Goal: Understand process/instructions

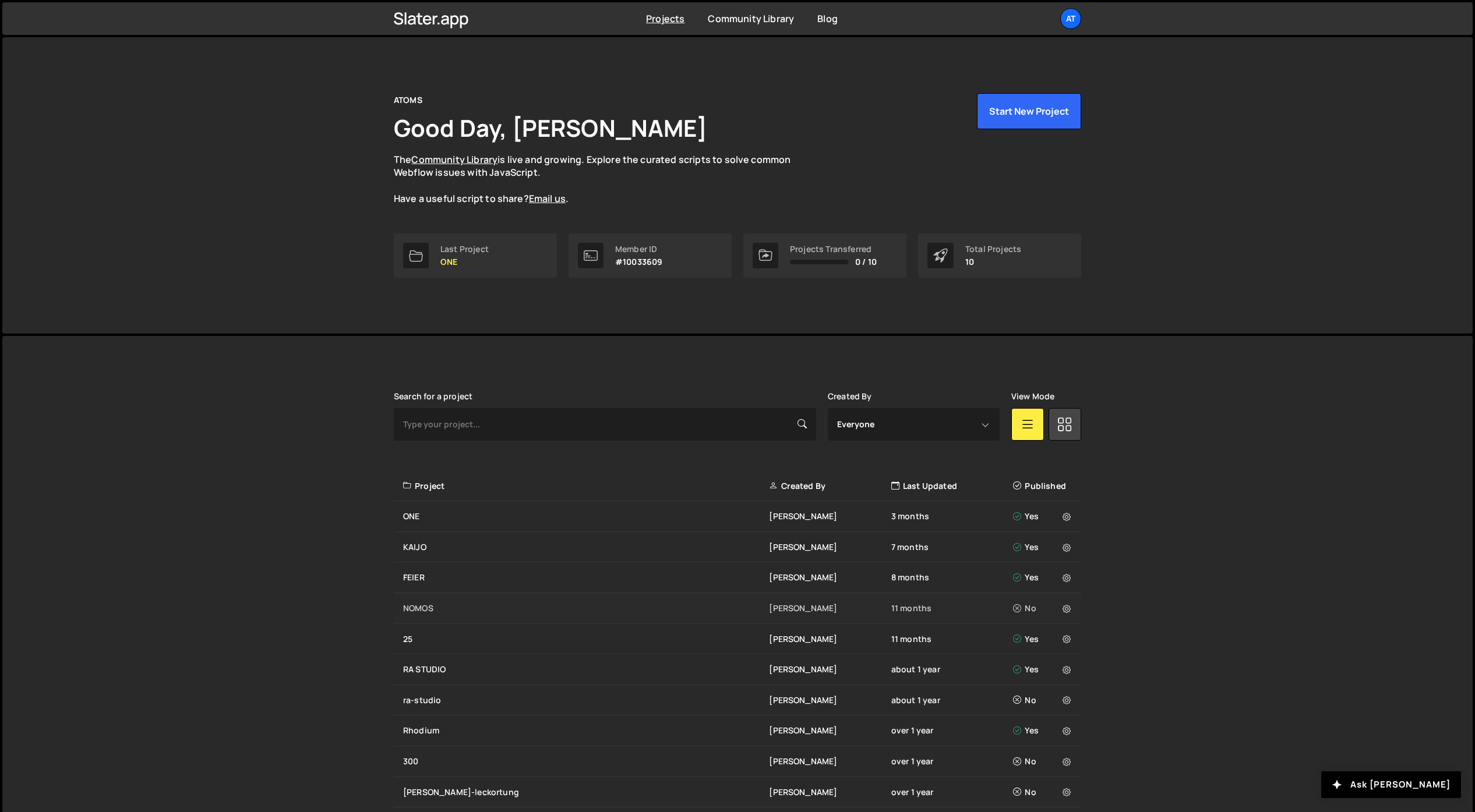
scroll to position [53, 0]
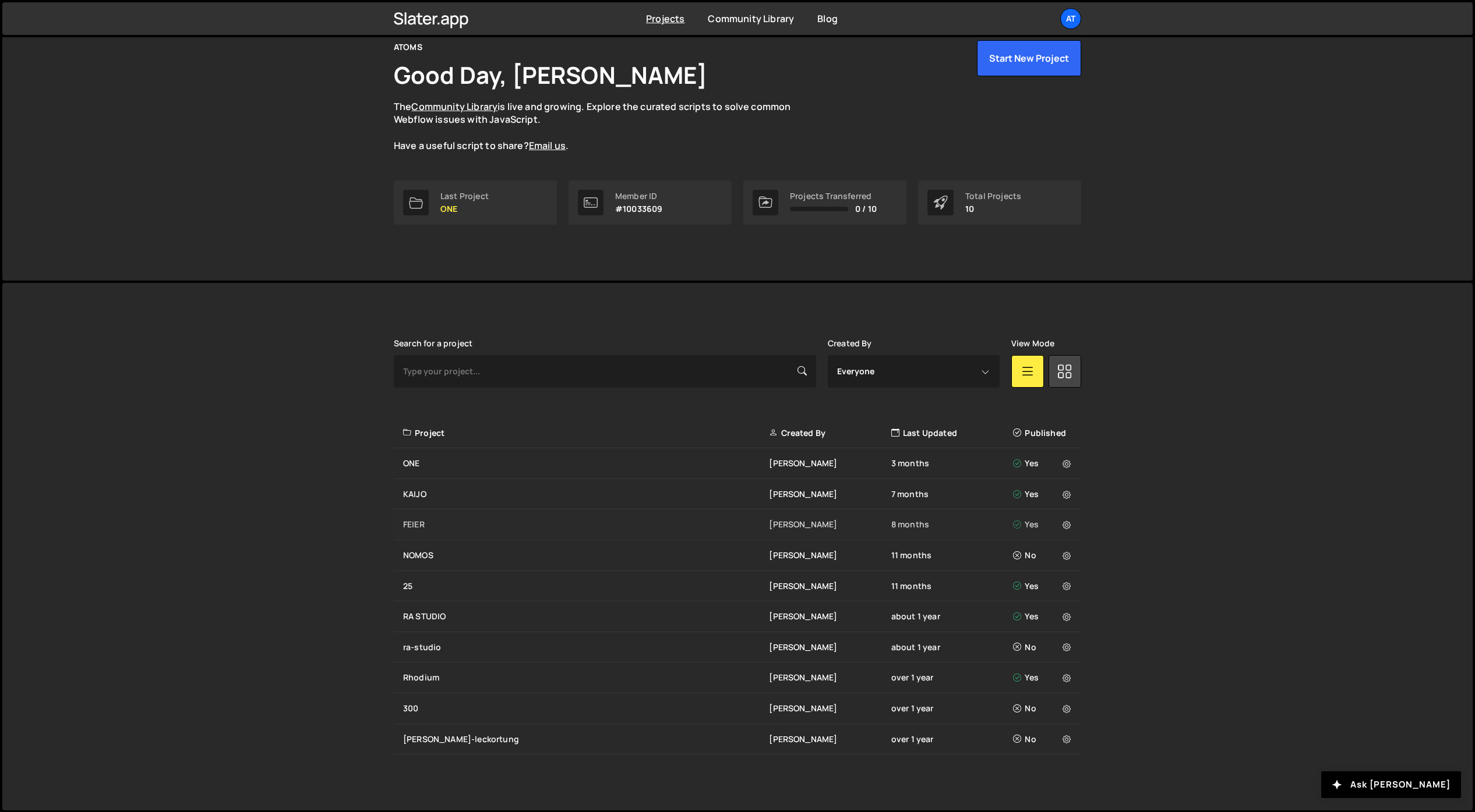
click at [408, 524] on div "FEIER" at bounding box center [586, 525] width 366 height 12
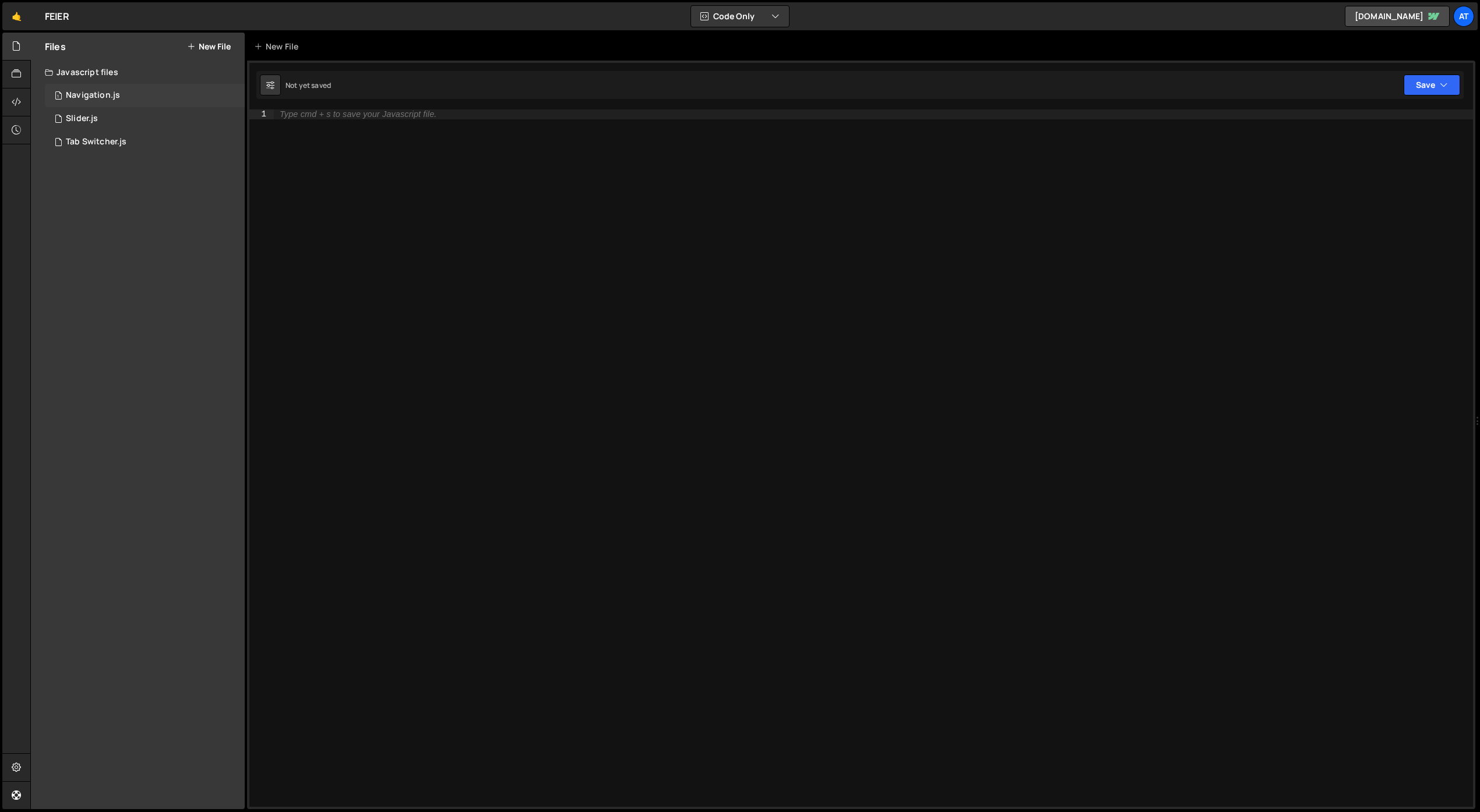
click at [101, 95] on div "Navigation.js" at bounding box center [93, 95] width 54 height 10
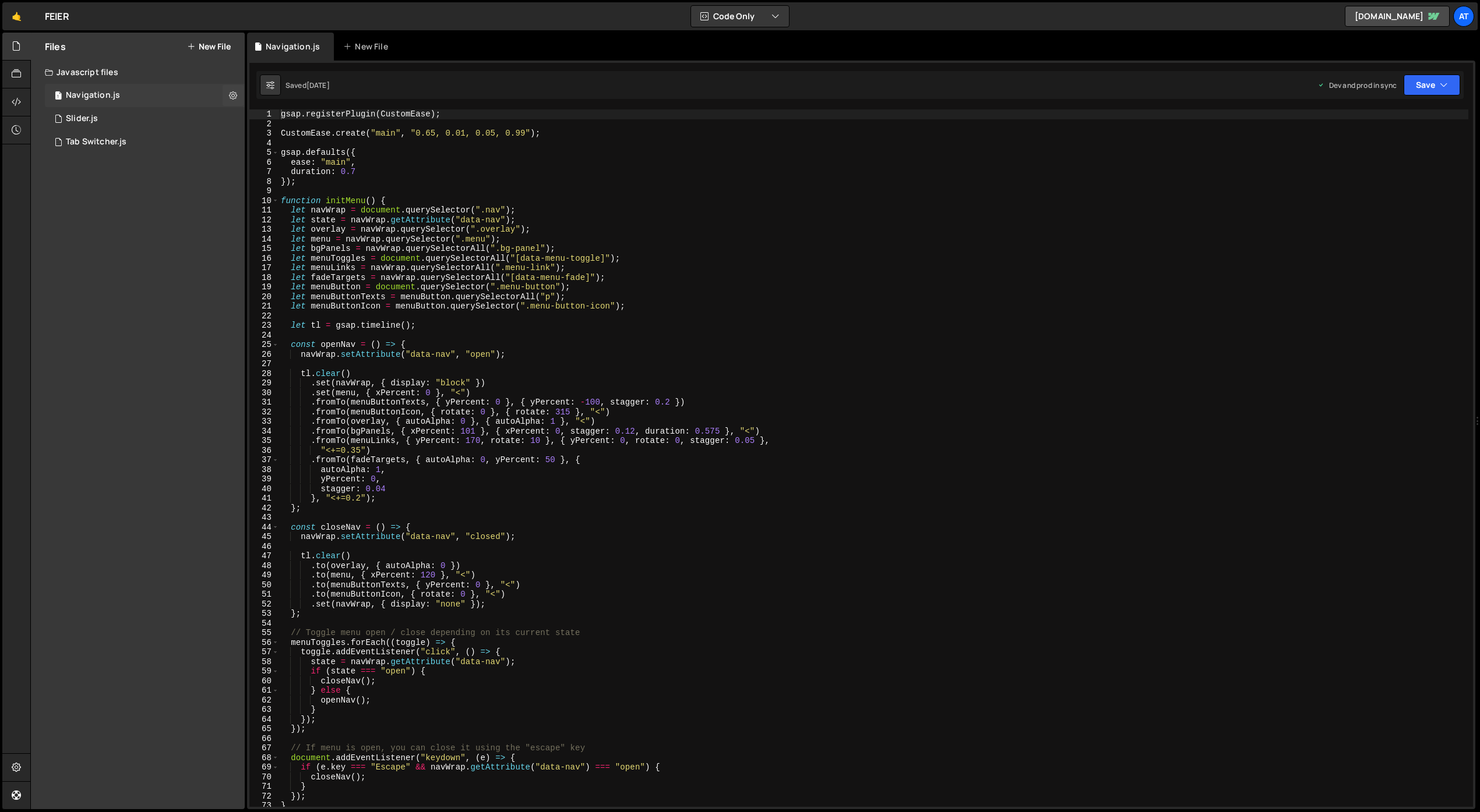
scroll to position [3202, 0]
click at [359, 244] on div "gsap . registerPlugin ( CustomEase ) ; CustomEase . create ( "main" , "0.65, 0.…" at bounding box center [873, 468] width 1190 height 717
type textarea "initMenu();"
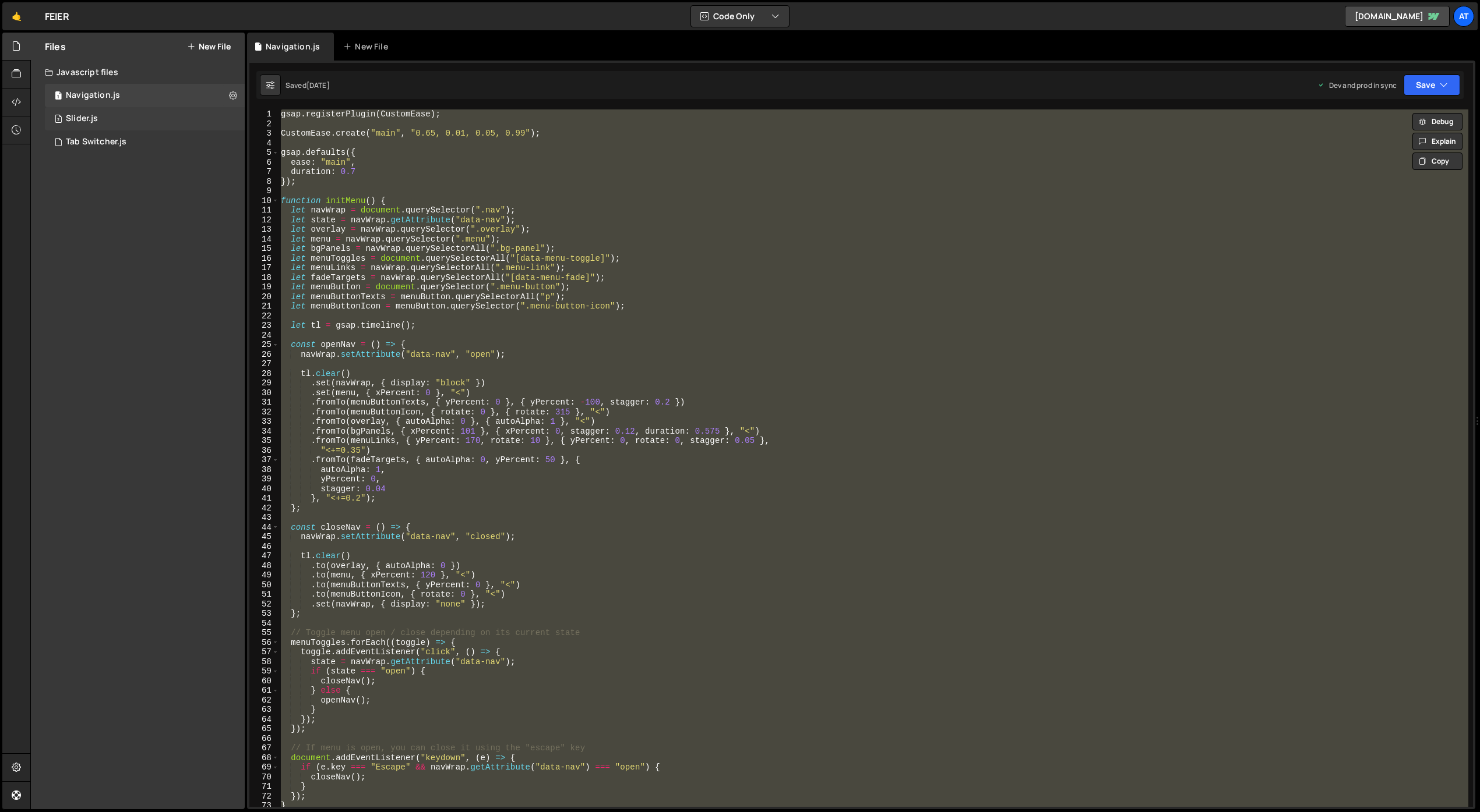
click at [105, 121] on div "3 Slider.js 0" at bounding box center [145, 119] width 200 height 23
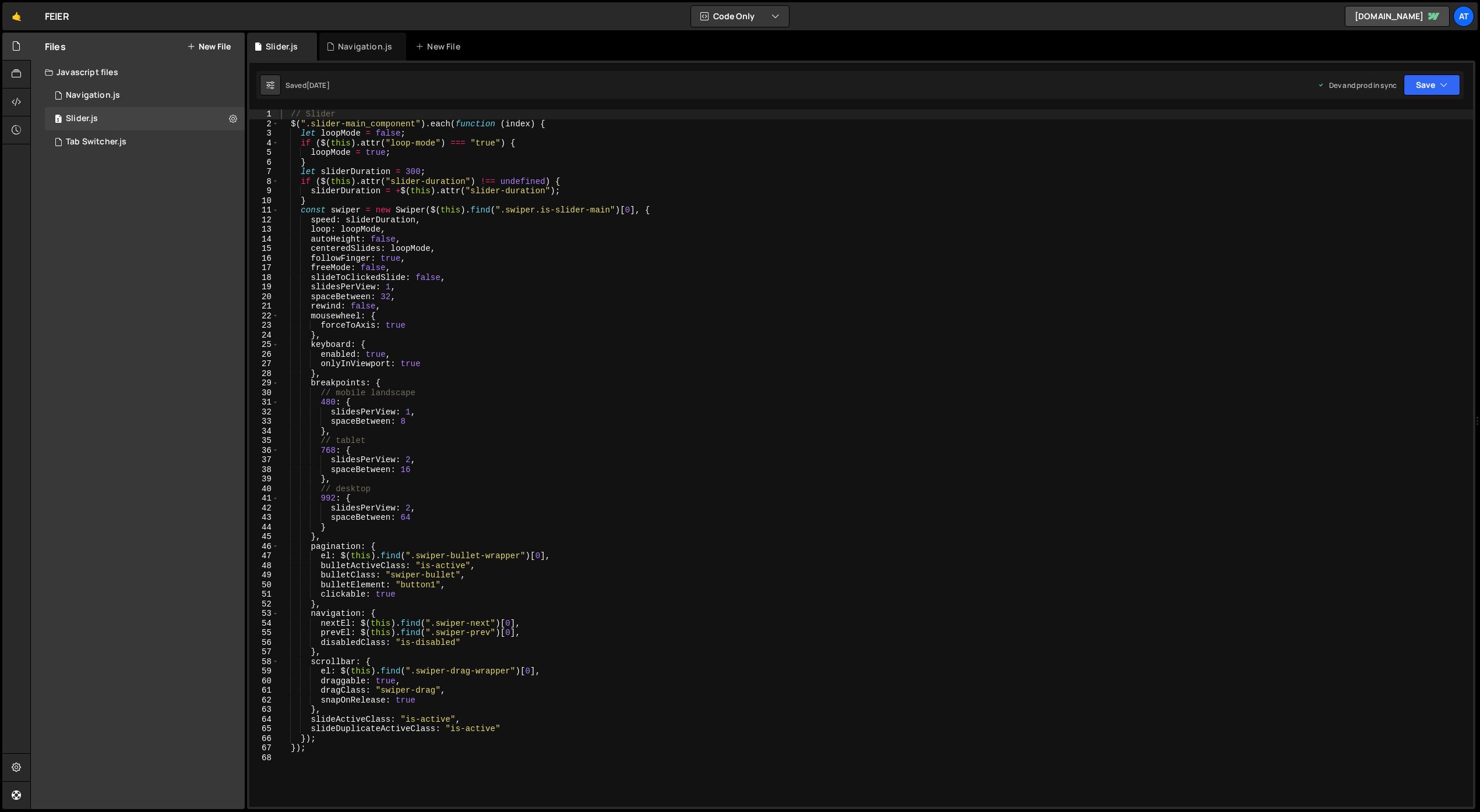
scroll to position [0, 0]
click at [424, 252] on div "// Slider $ ( ".slider-main_component" ) . each ( function ( index ) { let loop…" at bounding box center [876, 468] width 1194 height 717
type textarea "});"
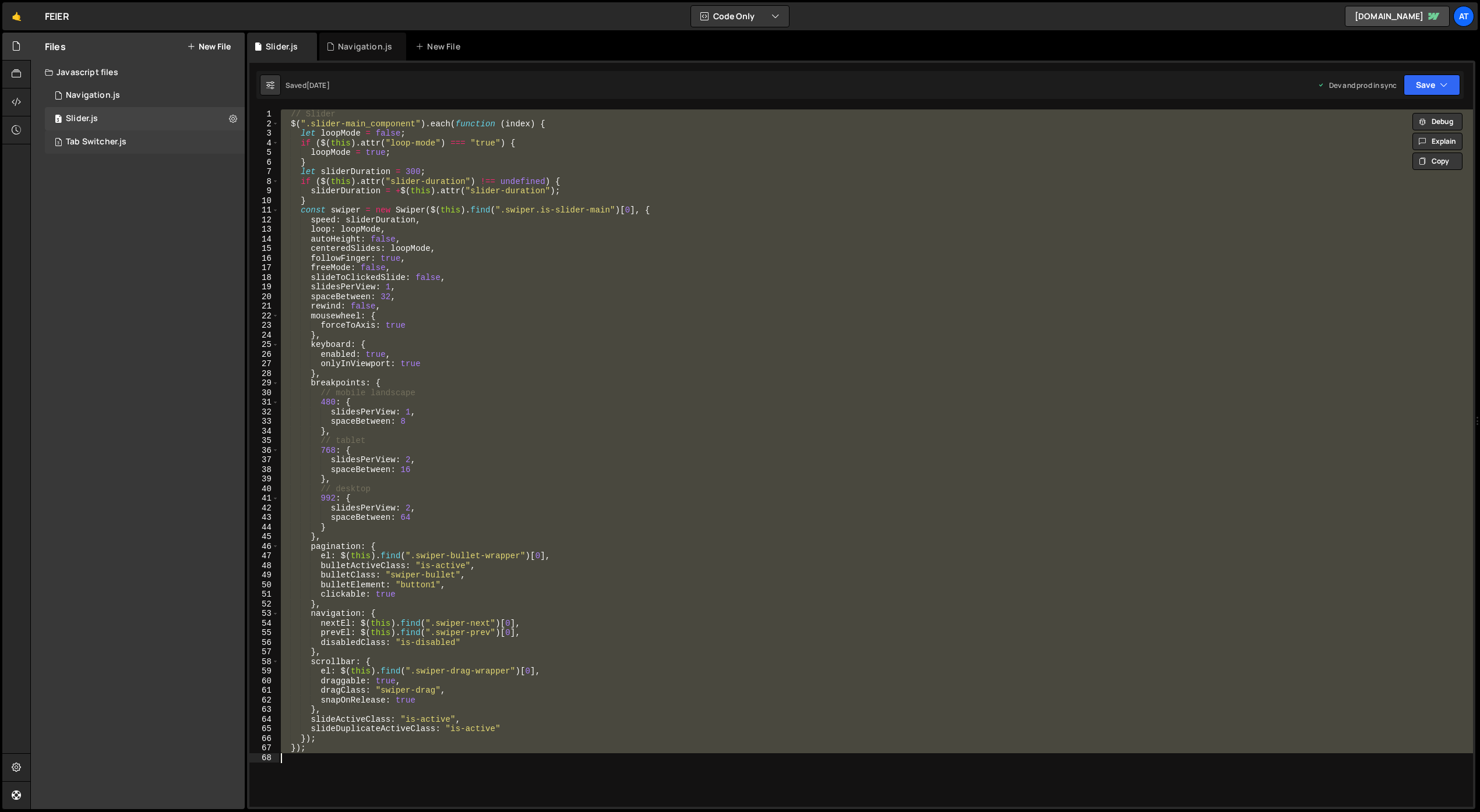
click at [113, 139] on div "Tab Switcher.js" at bounding box center [96, 142] width 61 height 10
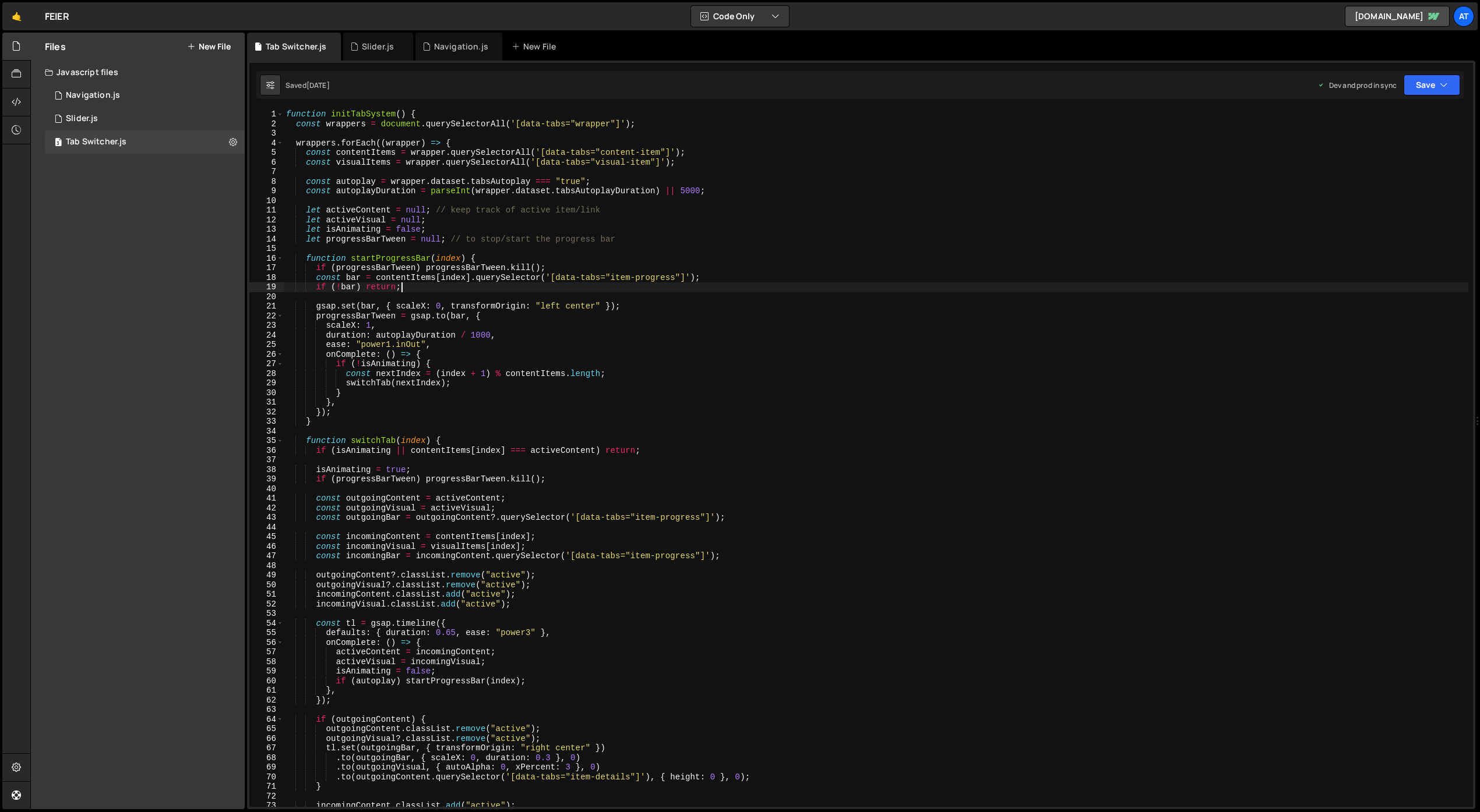
click at [451, 288] on div "function initTabSystem ( ) { const wrappers = document . querySelectorAll ( '[d…" at bounding box center [876, 468] width 1185 height 717
type textarea "initTabSystem();"
